Goal: Task Accomplishment & Management: Manage account settings

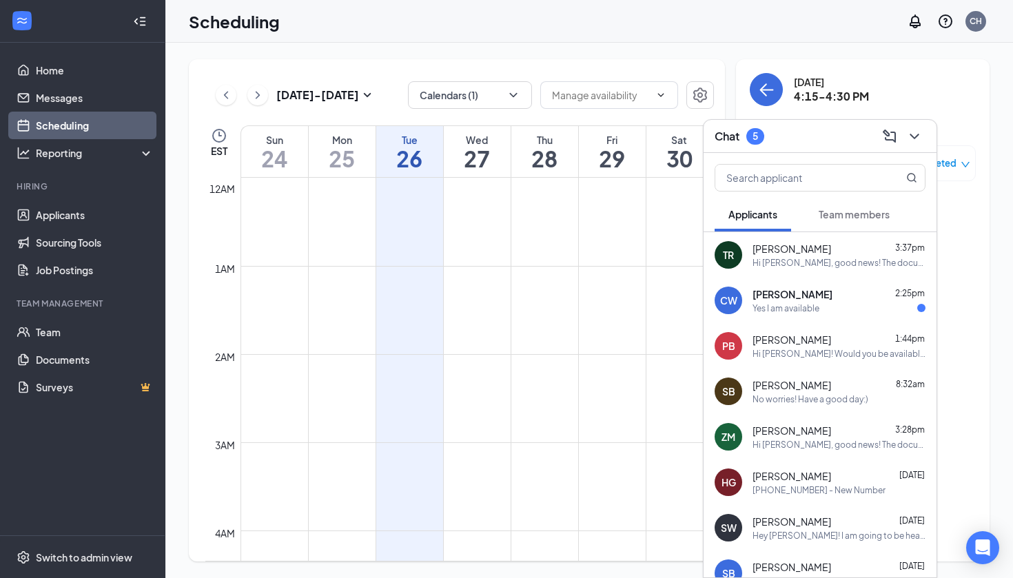
scroll to position [677, 0]
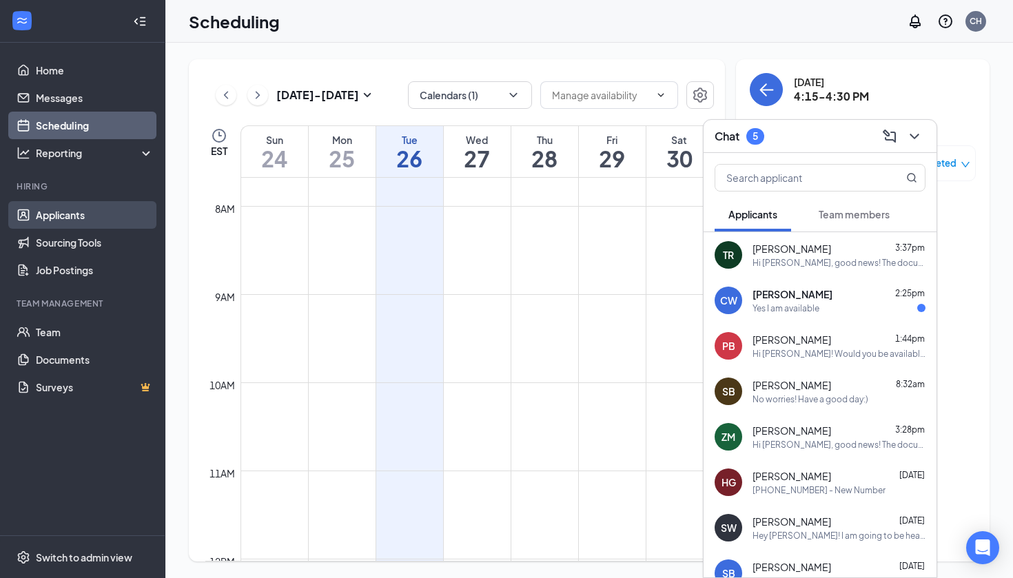
click at [99, 220] on link "Applicants" at bounding box center [95, 215] width 118 height 28
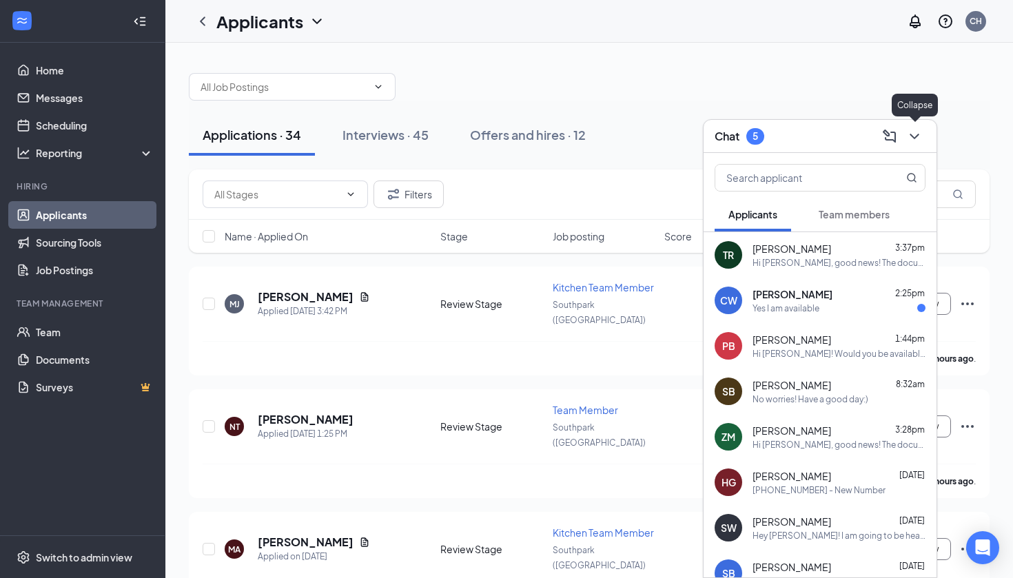
click at [923, 130] on button at bounding box center [914, 136] width 22 height 22
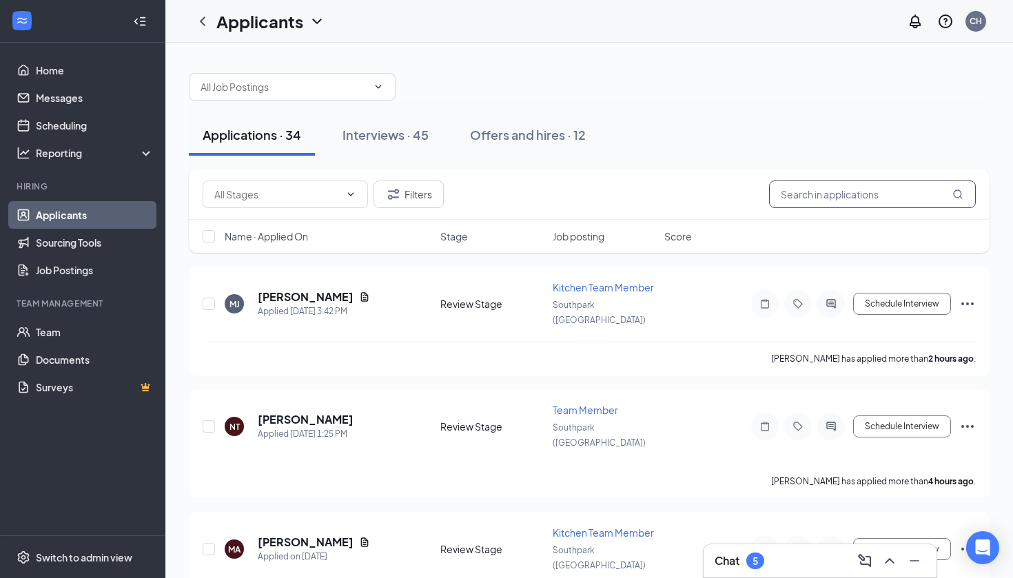
click at [868, 192] on input "text" at bounding box center [872, 195] width 207 height 28
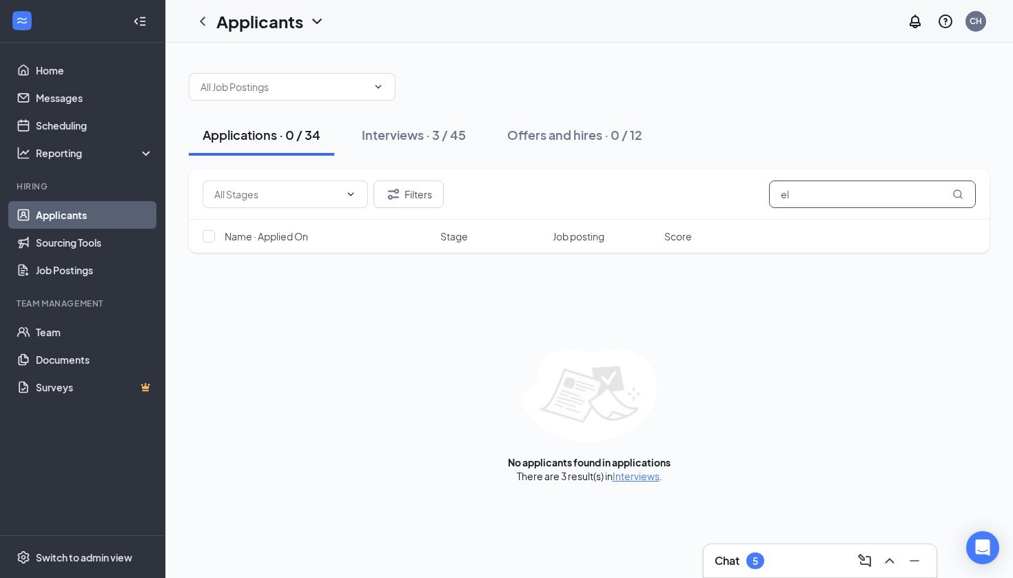
type input "e"
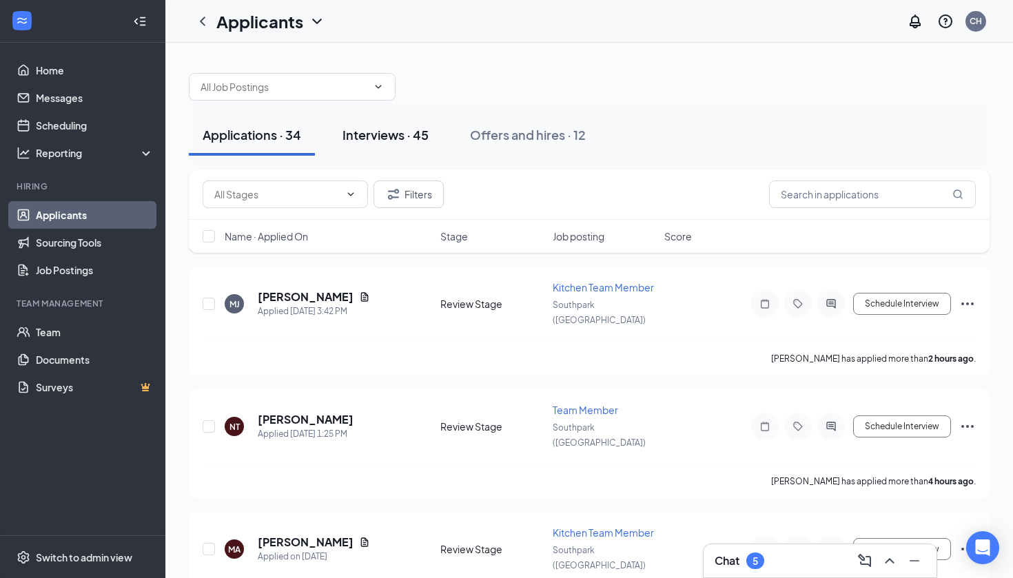
click at [420, 141] on div "Interviews · 45" at bounding box center [385, 134] width 86 height 17
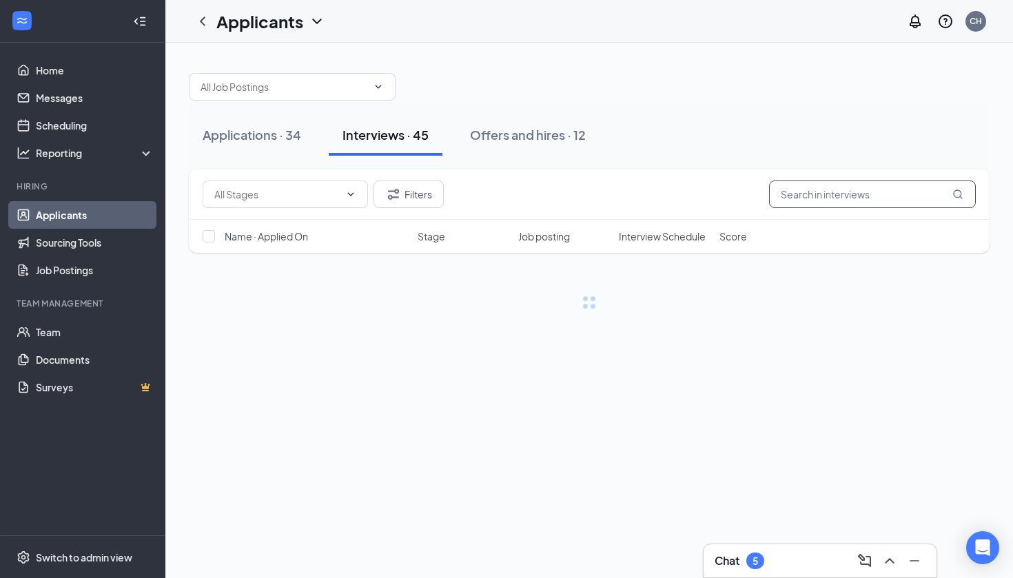
click at [874, 205] on input "text" at bounding box center [872, 195] width 207 height 28
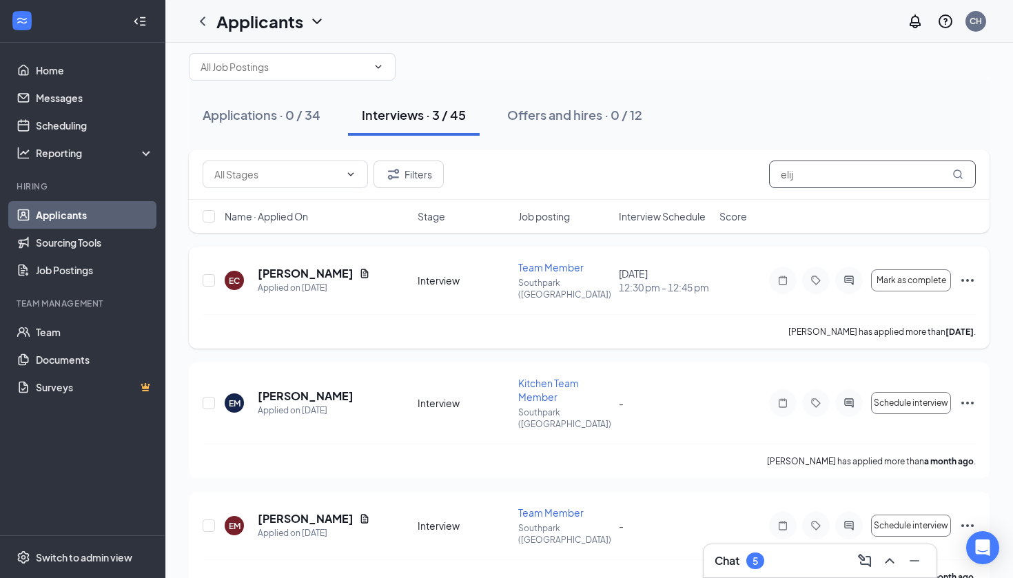
scroll to position [19, 0]
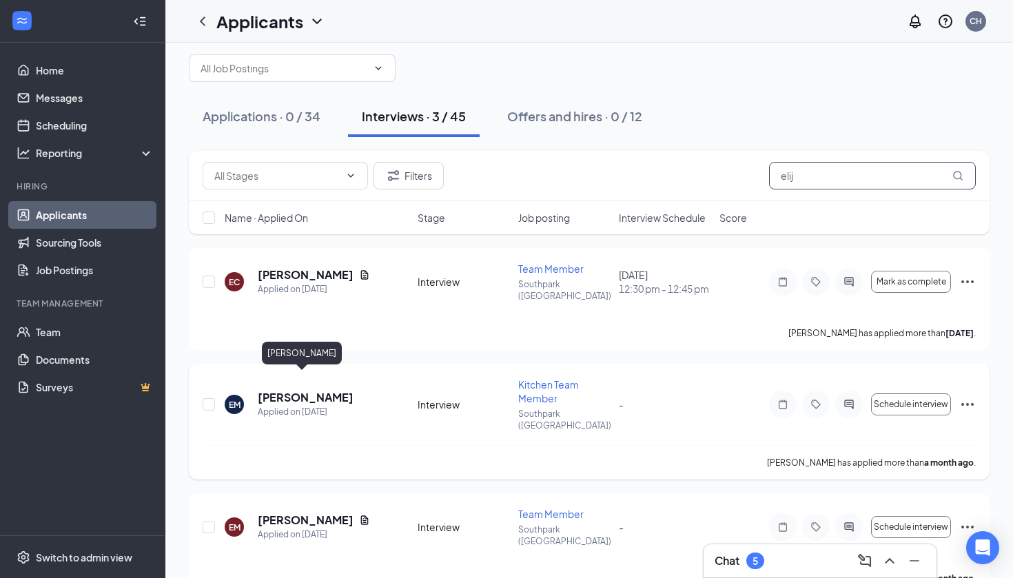
type input "elij"
click at [302, 390] on h5 "[PERSON_NAME]" at bounding box center [306, 397] width 96 height 15
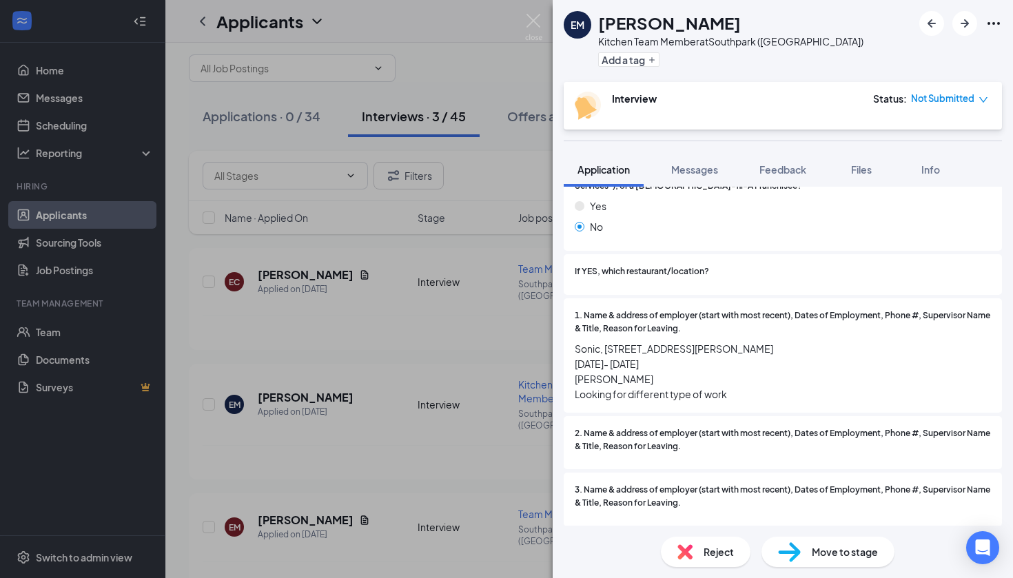
scroll to position [934, 0]
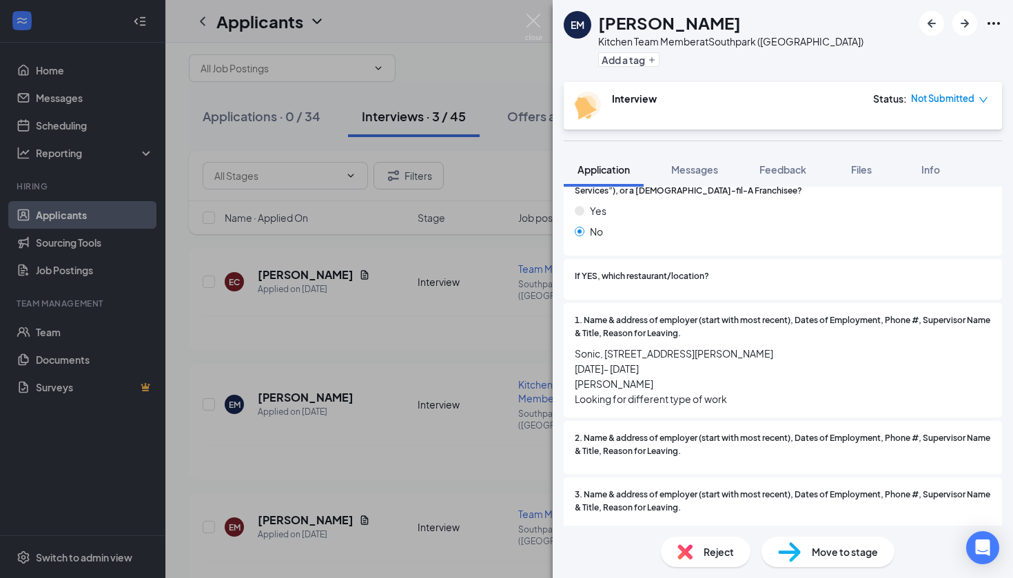
click at [331, 347] on div "EM [PERSON_NAME] Kitchen Team Member at [GEOGRAPHIC_DATA] ([GEOGRAPHIC_DATA]) A…" at bounding box center [506, 289] width 1013 height 578
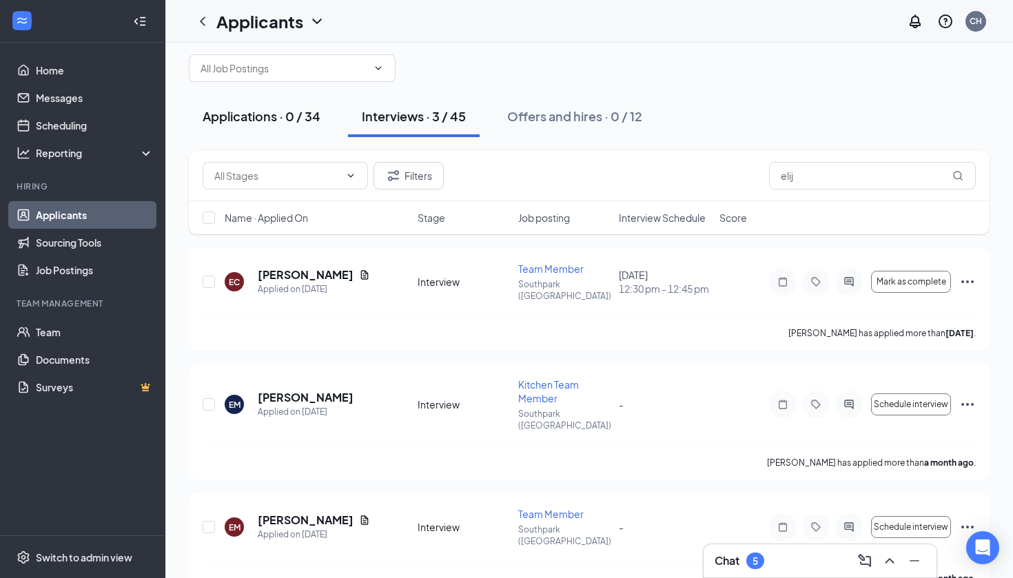
click at [274, 122] on div "Applications · 0 / 34" at bounding box center [262, 116] width 118 height 17
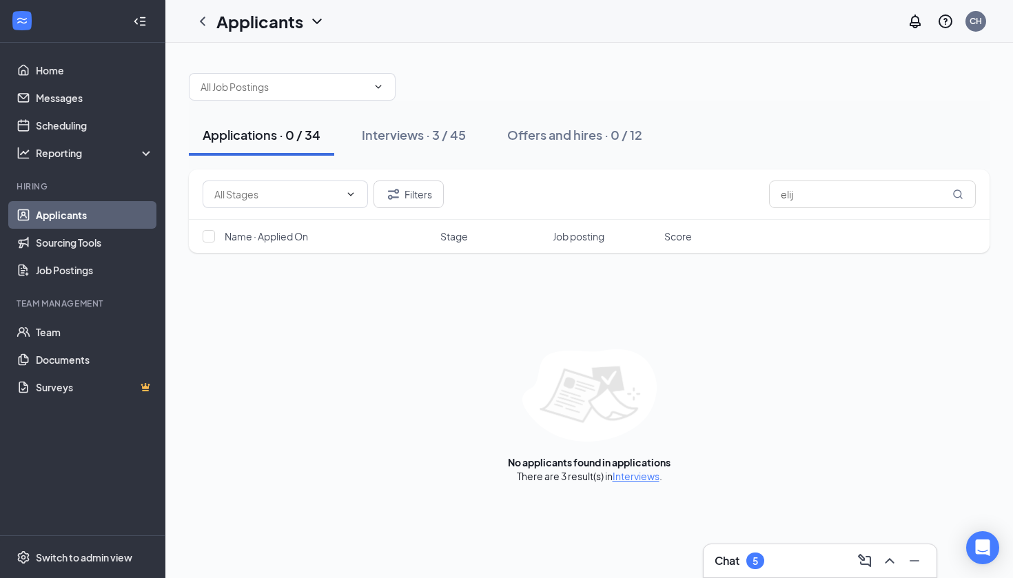
click at [96, 209] on link "Applicants" at bounding box center [95, 215] width 118 height 28
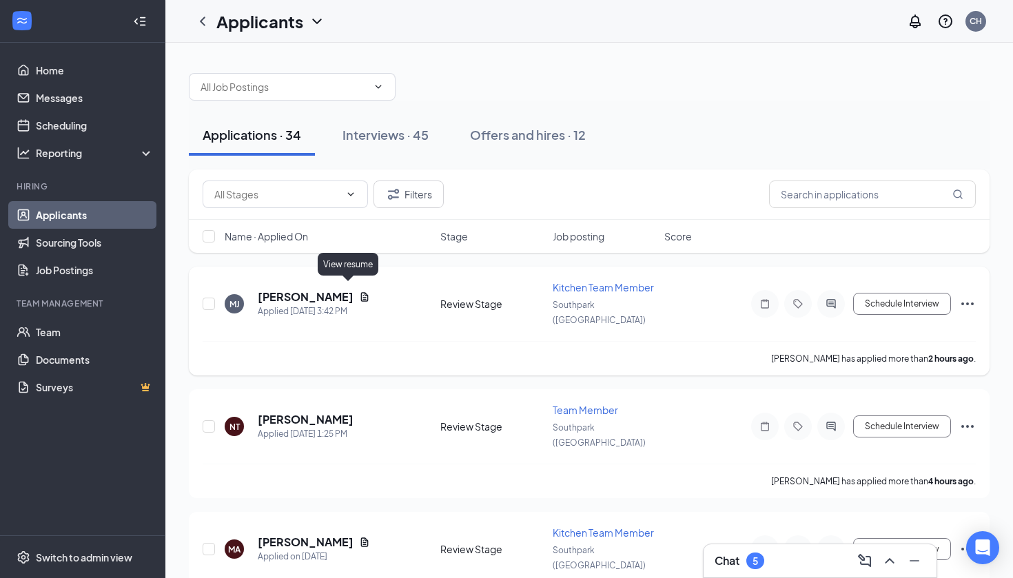
click at [359, 292] on icon "Document" at bounding box center [364, 297] width 11 height 11
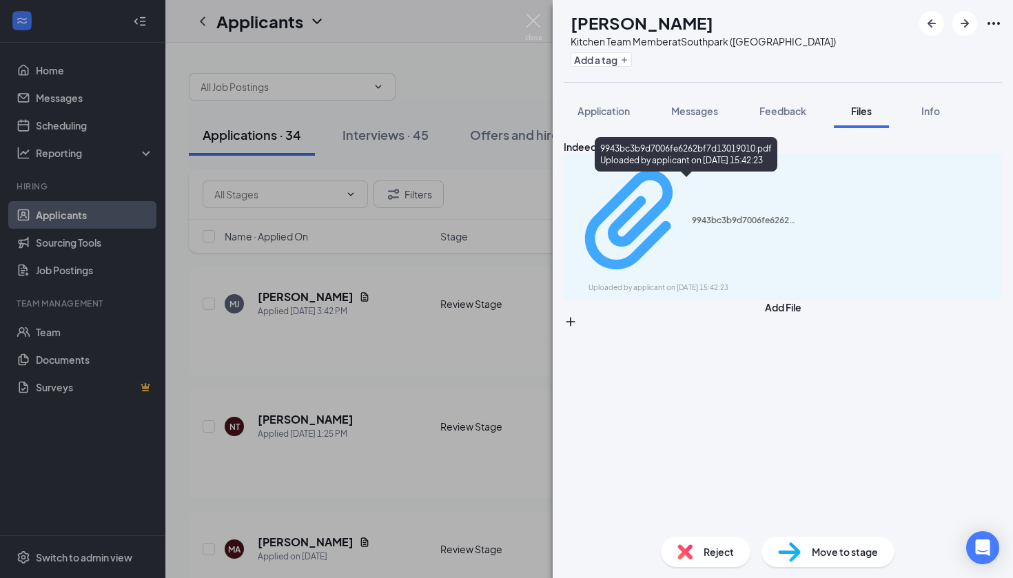
click at [692, 215] on div "9943bc3b9d7006fe6262bf7d13019010.pdf" at bounding box center [743, 220] width 103 height 11
